Goal: Task Accomplishment & Management: Manage account settings

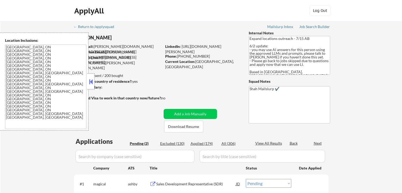
select select ""pending""
click at [375, 102] on div "← Return to /applysquad Mailslurp Inbox Job Search Builder [PERSON_NAME] User E…" at bounding box center [202, 128] width 402 height 215
click at [363, 105] on div "← Return to /applysquad Mailslurp Inbox Job Search Builder [PERSON_NAME] User E…" at bounding box center [202, 128] width 402 height 215
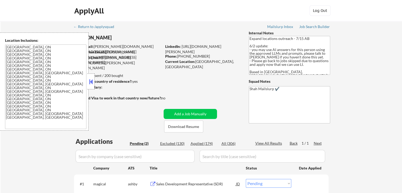
click at [384, 91] on div "← Return to /applysquad Mailslurp Inbox Job Search Builder [PERSON_NAME] User E…" at bounding box center [202, 128] width 402 height 215
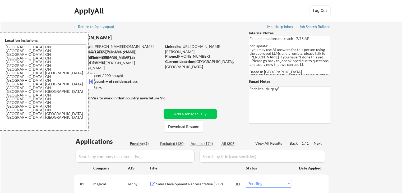
click at [380, 91] on div "← Return to /applysquad Mailslurp Inbox Job Search Builder [PERSON_NAME] User E…" at bounding box center [202, 128] width 402 height 215
click at [379, 93] on div "← Return to /applysquad Mailslurp Inbox Job Search Builder [PERSON_NAME] User E…" at bounding box center [202, 128] width 402 height 215
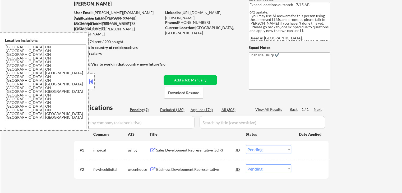
scroll to position [53, 0]
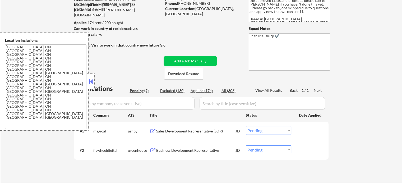
click at [381, 96] on div "← Return to /applysquad Mailslurp Inbox Job Search Builder [PERSON_NAME] User E…" at bounding box center [202, 75] width 402 height 215
click at [382, 96] on div "← Return to /applysquad Mailslurp Inbox Job Search Builder [PERSON_NAME] User E…" at bounding box center [202, 75] width 402 height 215
click at [383, 96] on div "← Return to /applysquad Mailslurp Inbox Job Search Builder [PERSON_NAME] User E…" at bounding box center [202, 75] width 402 height 215
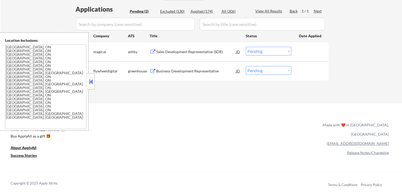
scroll to position [0, 0]
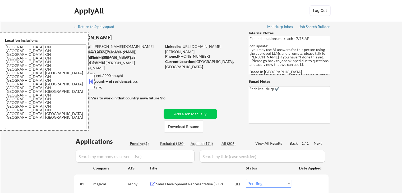
click at [364, 63] on div "← Return to /applysquad Mailslurp Inbox Job Search Builder [PERSON_NAME] User E…" at bounding box center [202, 128] width 402 height 215
click at [357, 69] on div "← Return to /applysquad Mailslurp Inbox Job Search Builder [PERSON_NAME] User E…" at bounding box center [202, 128] width 402 height 215
click at [359, 66] on div "← Return to /applysquad Mailslurp Inbox Job Search Builder [PERSON_NAME] User E…" at bounding box center [202, 128] width 402 height 215
click at [359, 80] on div "← Return to /applysquad Mailslurp Inbox Job Search Builder [PERSON_NAME] User E…" at bounding box center [202, 128] width 402 height 215
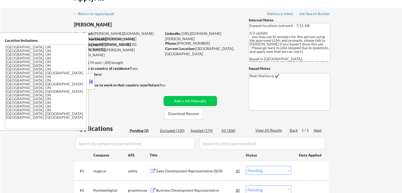
scroll to position [79, 0]
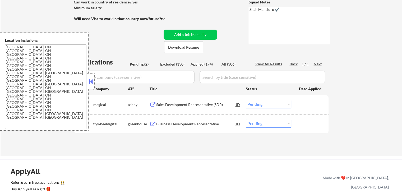
drag, startPoint x: 92, startPoint y: 83, endPoint x: 93, endPoint y: 89, distance: 6.2
click at [92, 83] on button at bounding box center [91, 82] width 6 height 8
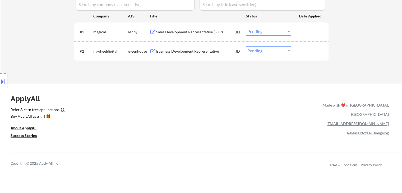
scroll to position [159, 0]
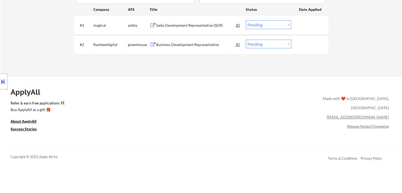
drag, startPoint x: 178, startPoint y: 26, endPoint x: 199, endPoint y: 37, distance: 24.1
drag, startPoint x: 199, startPoint y: 37, endPoint x: 151, endPoint y: 59, distance: 53.4
click at [151, 59] on div "Applications Pending (2) Excluded (130) Applied (174) All (306) View All Result…" at bounding box center [201, 22] width 255 height 89
click at [188, 23] on div "Sales Development Representative (SDR)" at bounding box center [196, 25] width 80 height 5
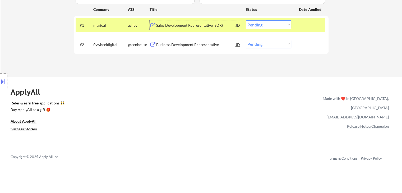
click at [173, 44] on div "Business Development Representative" at bounding box center [196, 44] width 80 height 5
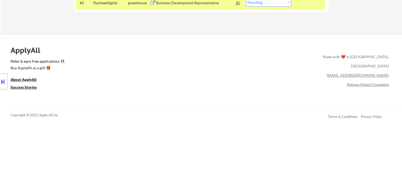
scroll to position [238, 0]
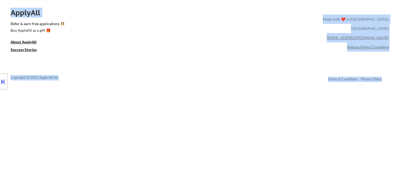
click at [263, 83] on div "← Return to /applysquad Mailslurp Inbox Job Search Builder [PERSON_NAME] User E…" at bounding box center [201, 15] width 402 height 507
click at [241, 82] on div "Copyright © 2025 Apply All Inc Terms & Conditions Privacy Policy" at bounding box center [207, 78] width 392 height 22
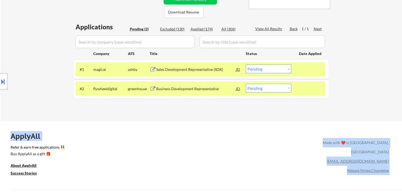
scroll to position [53, 0]
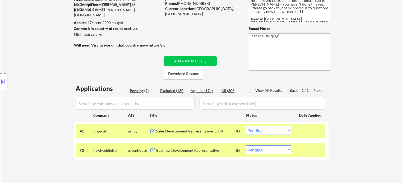
click at [358, 71] on div "← Return to /applysquad Mailslurp Inbox Job Search Builder [PERSON_NAME] User E…" at bounding box center [202, 75] width 402 height 215
drag, startPoint x: 345, startPoint y: 57, endPoint x: 348, endPoint y: 61, distance: 5.5
click at [346, 56] on div "← Return to /applysquad Mailslurp Inbox Job Search Builder [PERSON_NAME] User E…" at bounding box center [202, 75] width 402 height 215
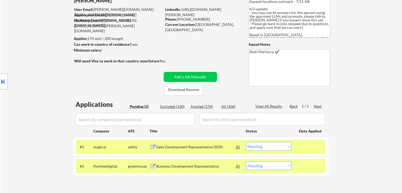
scroll to position [0, 0]
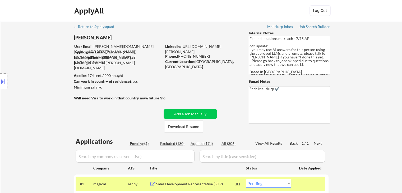
click at [4, 81] on button at bounding box center [3, 81] width 6 height 9
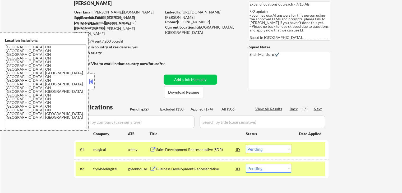
scroll to position [53, 0]
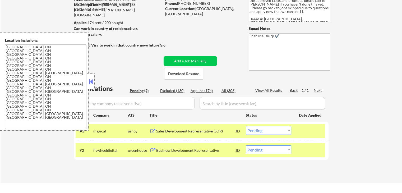
click at [273, 132] on select "Choose an option... Pending Applied Excluded (Questions) Excluded (Expired) Exc…" at bounding box center [269, 130] width 46 height 9
click at [246, 126] on select "Choose an option... Pending Applied Excluded (Questions) Excluded (Expired) Exc…" at bounding box center [269, 130] width 46 height 9
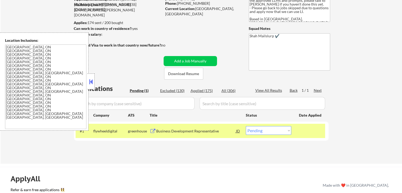
click at [184, 133] on div "Business Development Representative" at bounding box center [196, 131] width 80 height 5
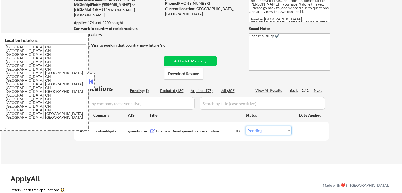
click at [259, 129] on select "Choose an option... Pending Applied Excluded (Questions) Excluded (Expired) Exc…" at bounding box center [269, 130] width 46 height 9
select select ""applied""
click at [246, 126] on select "Choose an option... Pending Applied Excluded (Questions) Excluded (Expired) Exc…" at bounding box center [269, 130] width 46 height 9
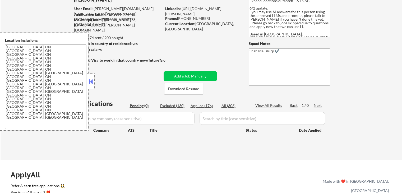
scroll to position [26, 0]
